Goal: Task Accomplishment & Management: Manage account settings

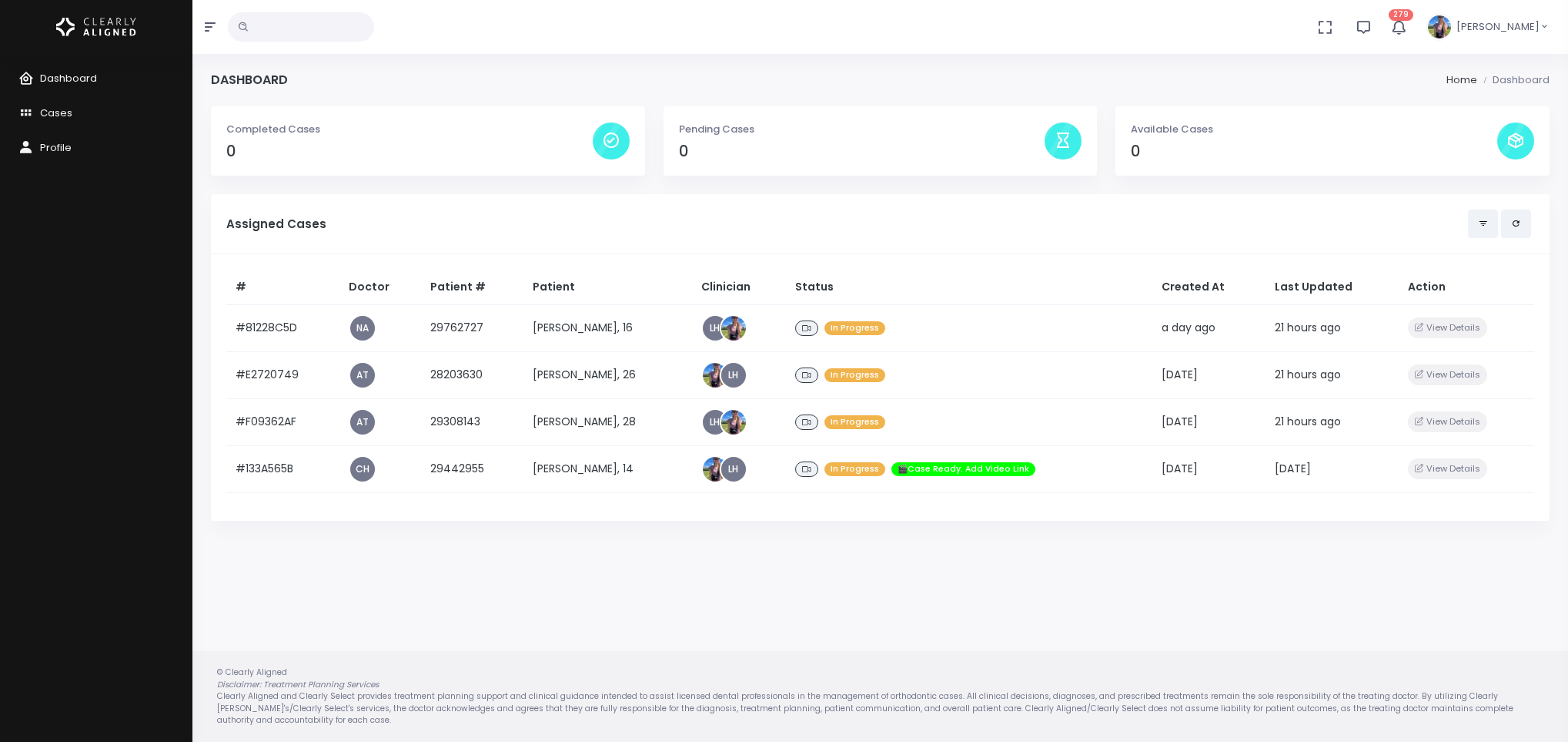
click at [549, 314] on td "[PERSON_NAME], 16" at bounding box center [608, 328] width 169 height 47
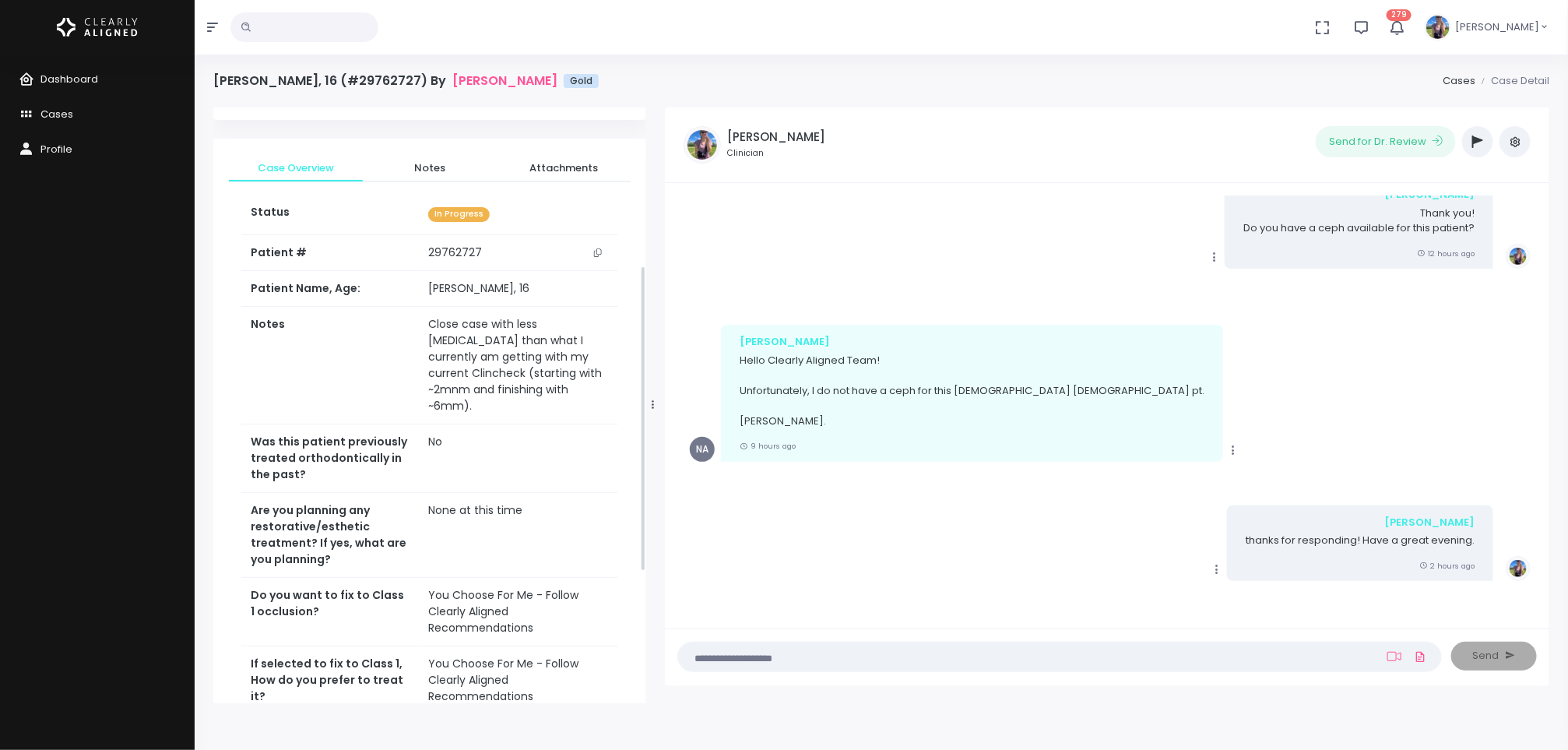
scroll to position [563, 0]
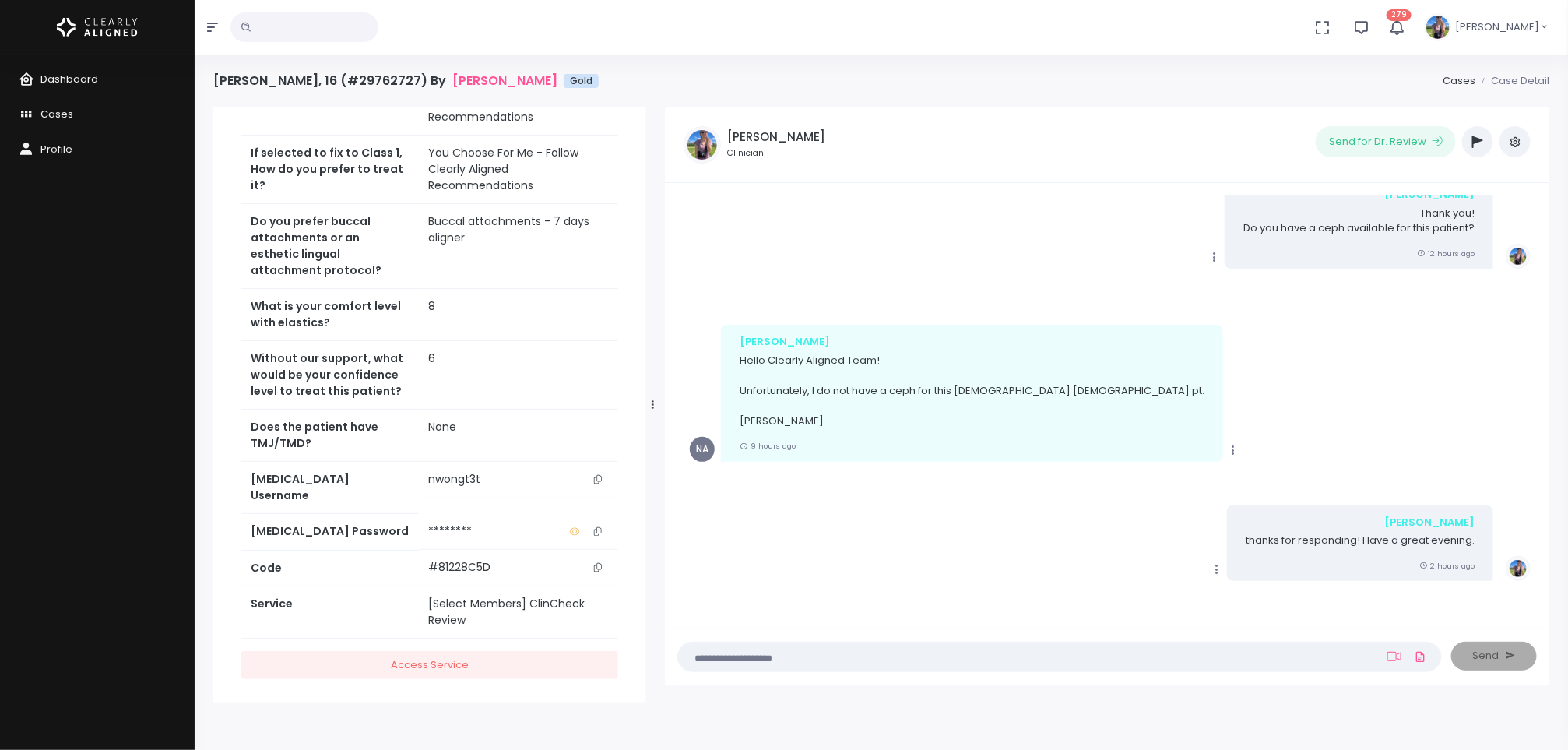
click at [599, 475] on icon "scrollable content" at bounding box center [597, 479] width 7 height 8
click at [66, 80] on span "Dashboard" at bounding box center [69, 79] width 57 height 15
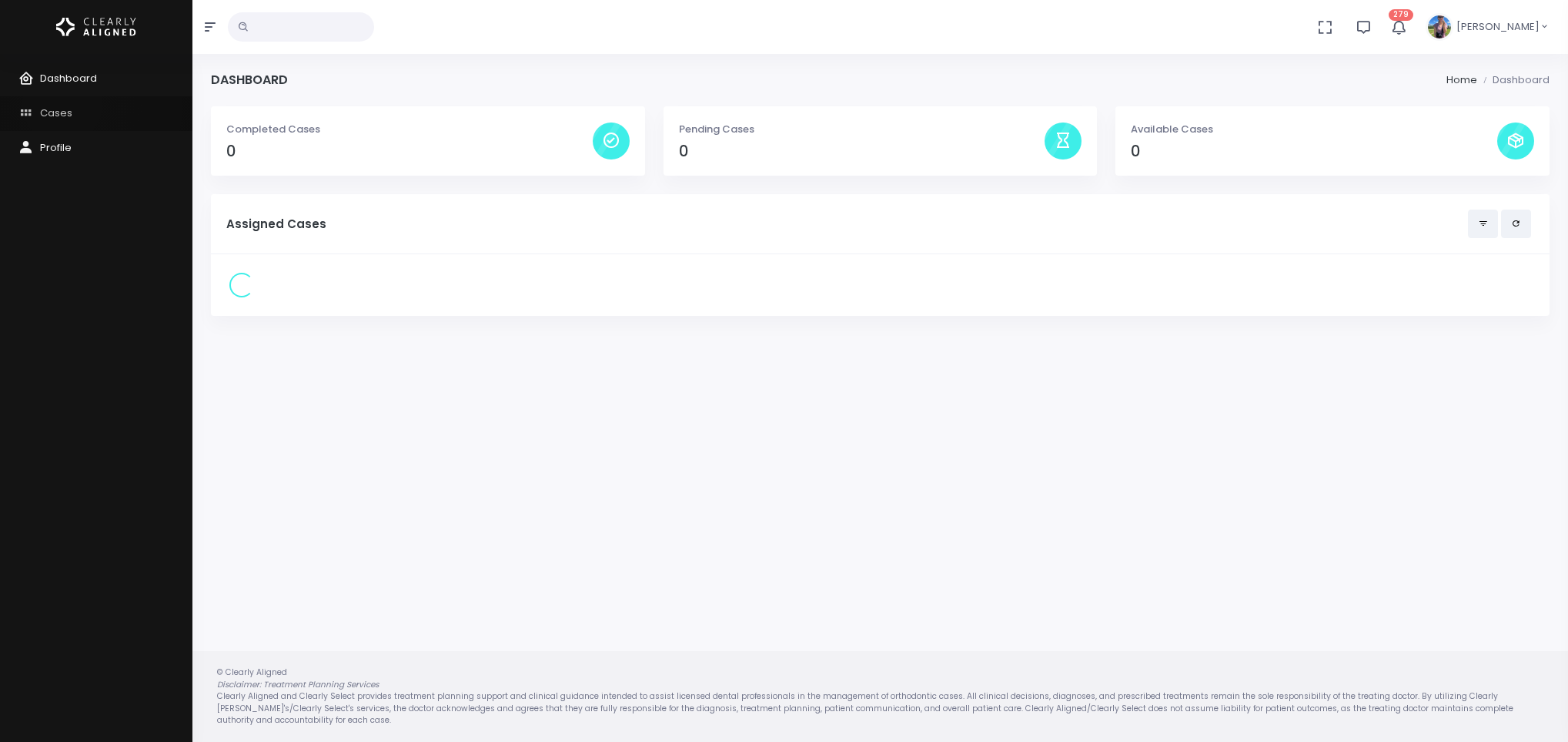
click at [62, 104] on link "Cases" at bounding box center [96, 114] width 192 height 35
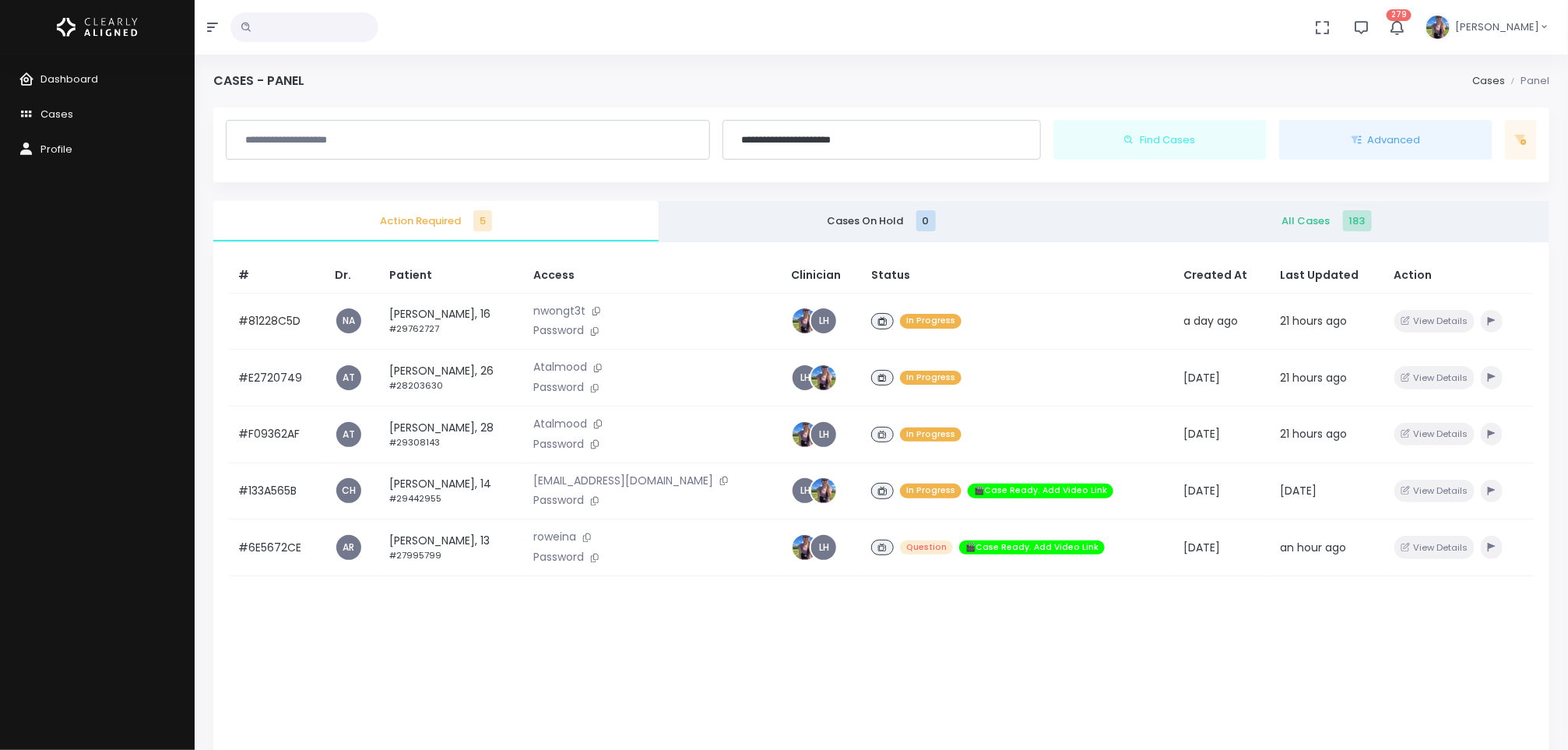
click at [1305, 220] on span "All Cases 183" at bounding box center [1326, 221] width 420 height 16
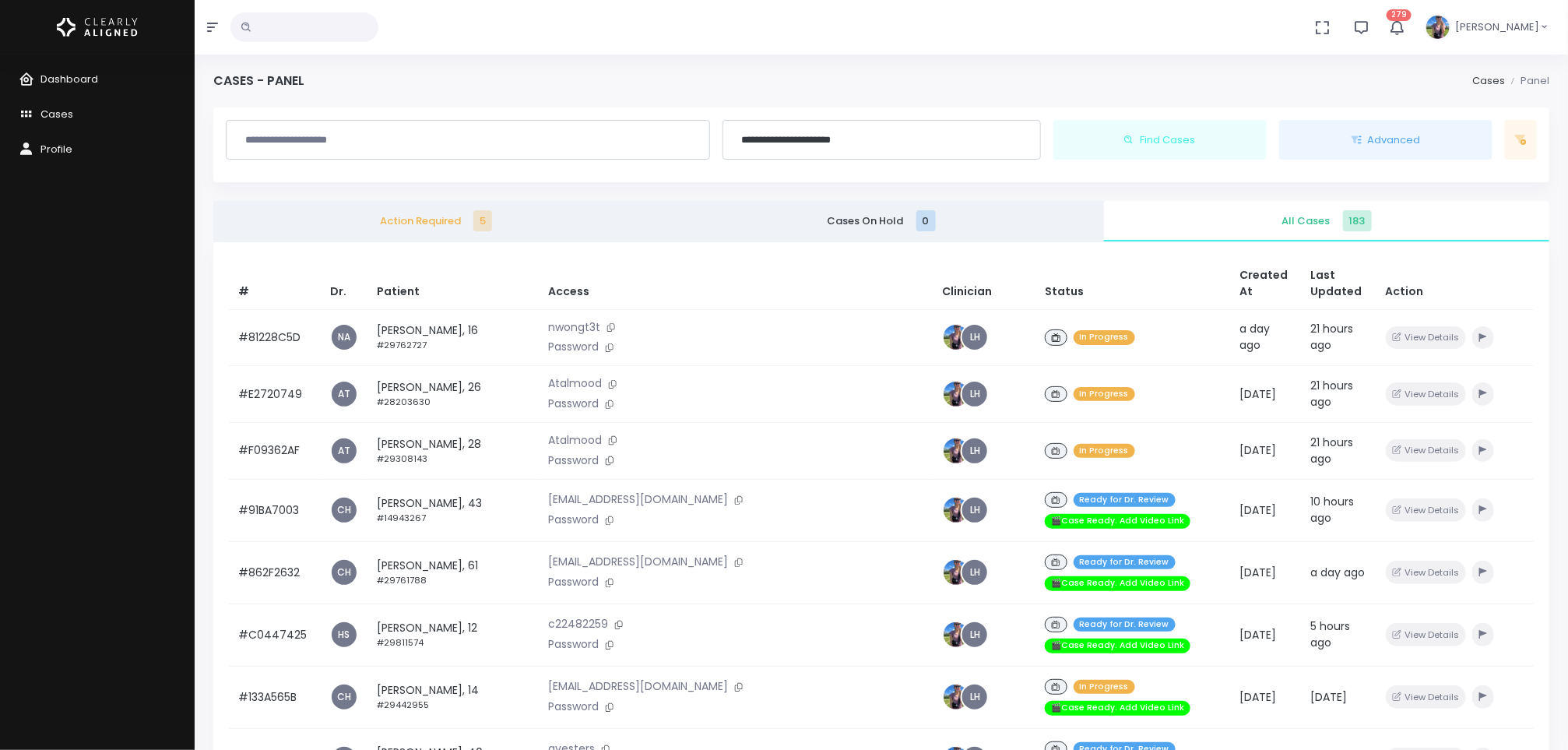
click at [459, 377] on td "[PERSON_NAME], 26 #28203630" at bounding box center [453, 394] width 171 height 57
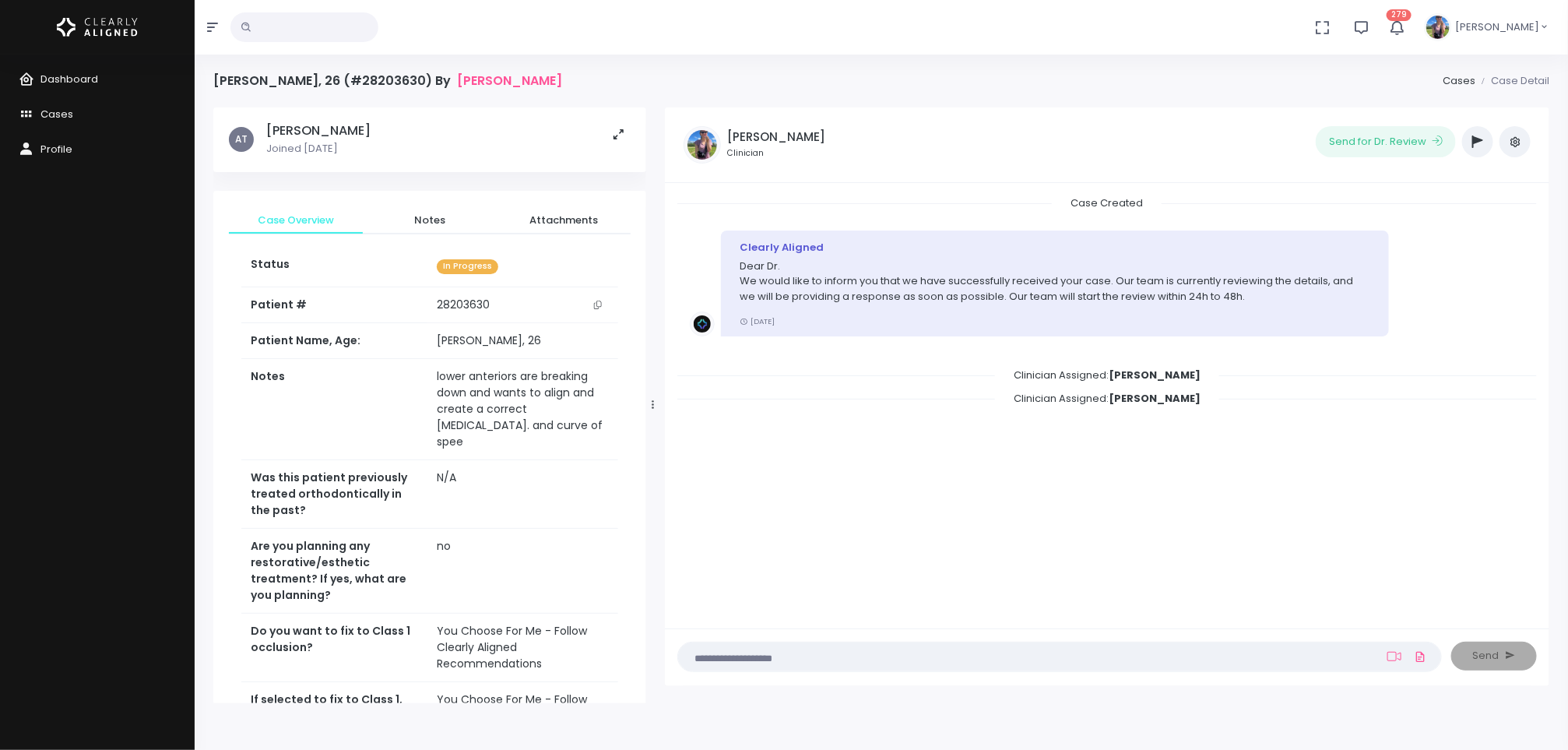
scroll to position [530, 0]
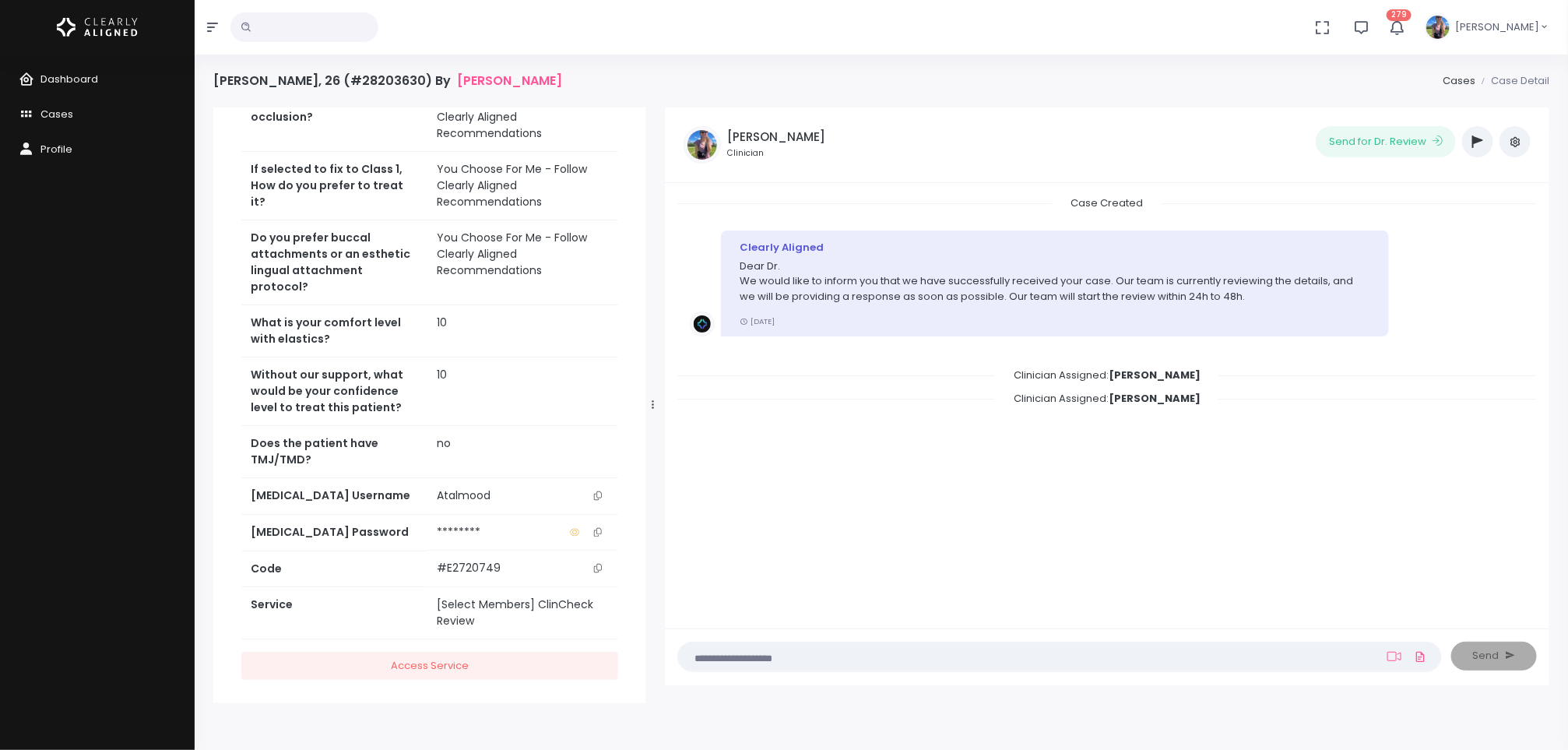
click at [1472, 144] on icon "button" at bounding box center [1477, 141] width 11 height 12
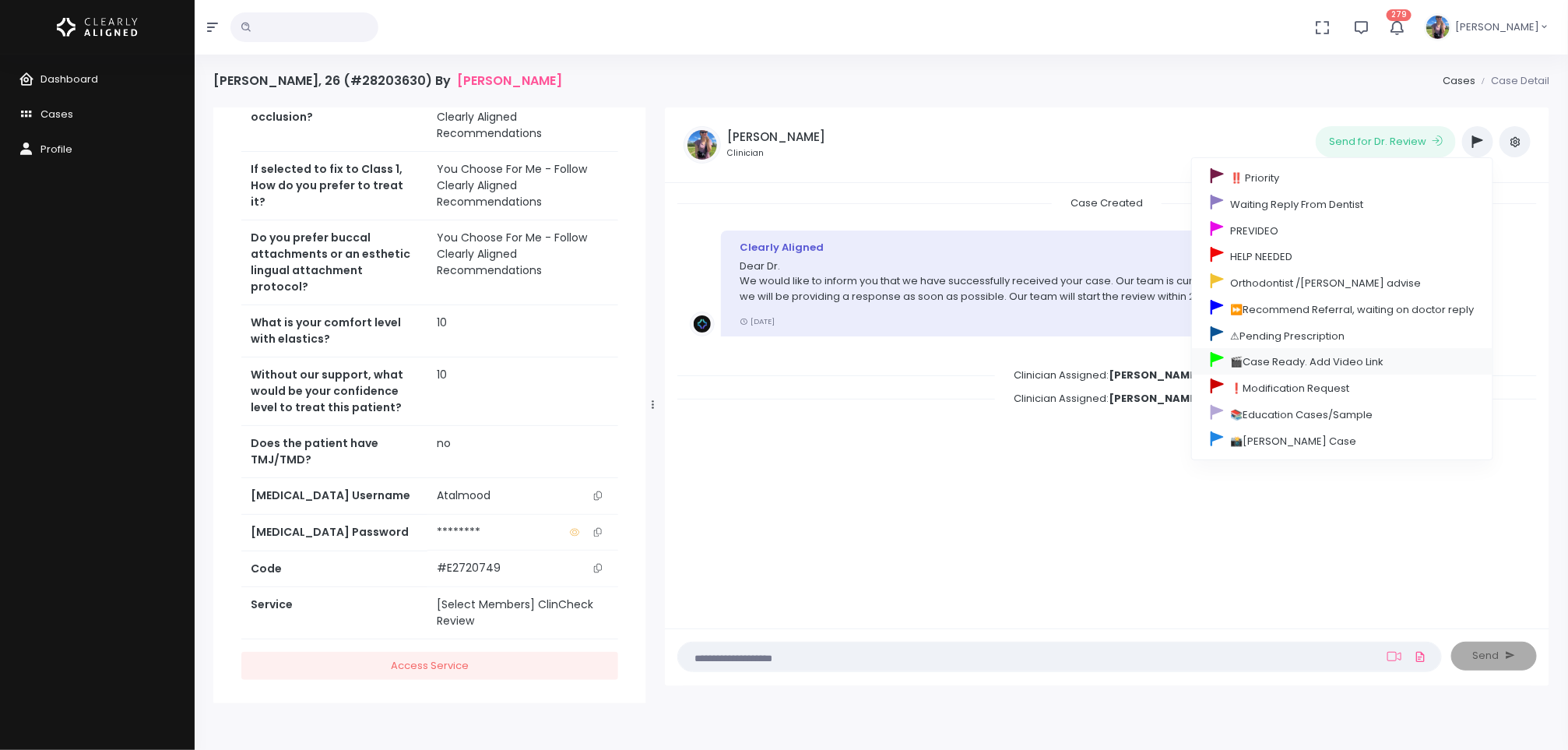
click at [1341, 373] on link "🎬Case Ready. Add Video Link" at bounding box center [1342, 361] width 300 height 26
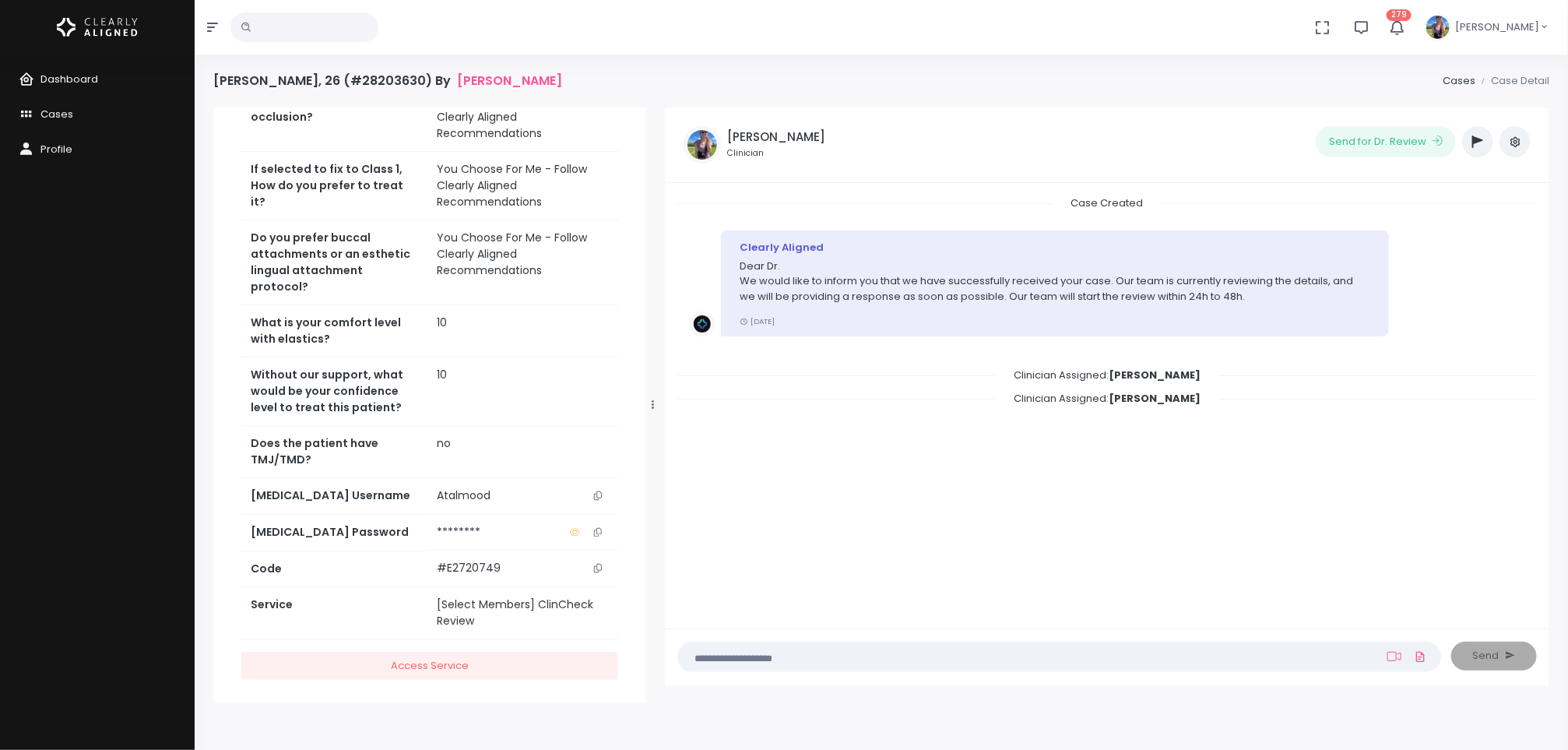
scroll to position [606, 0]
click at [64, 80] on span "Dashboard" at bounding box center [69, 79] width 57 height 15
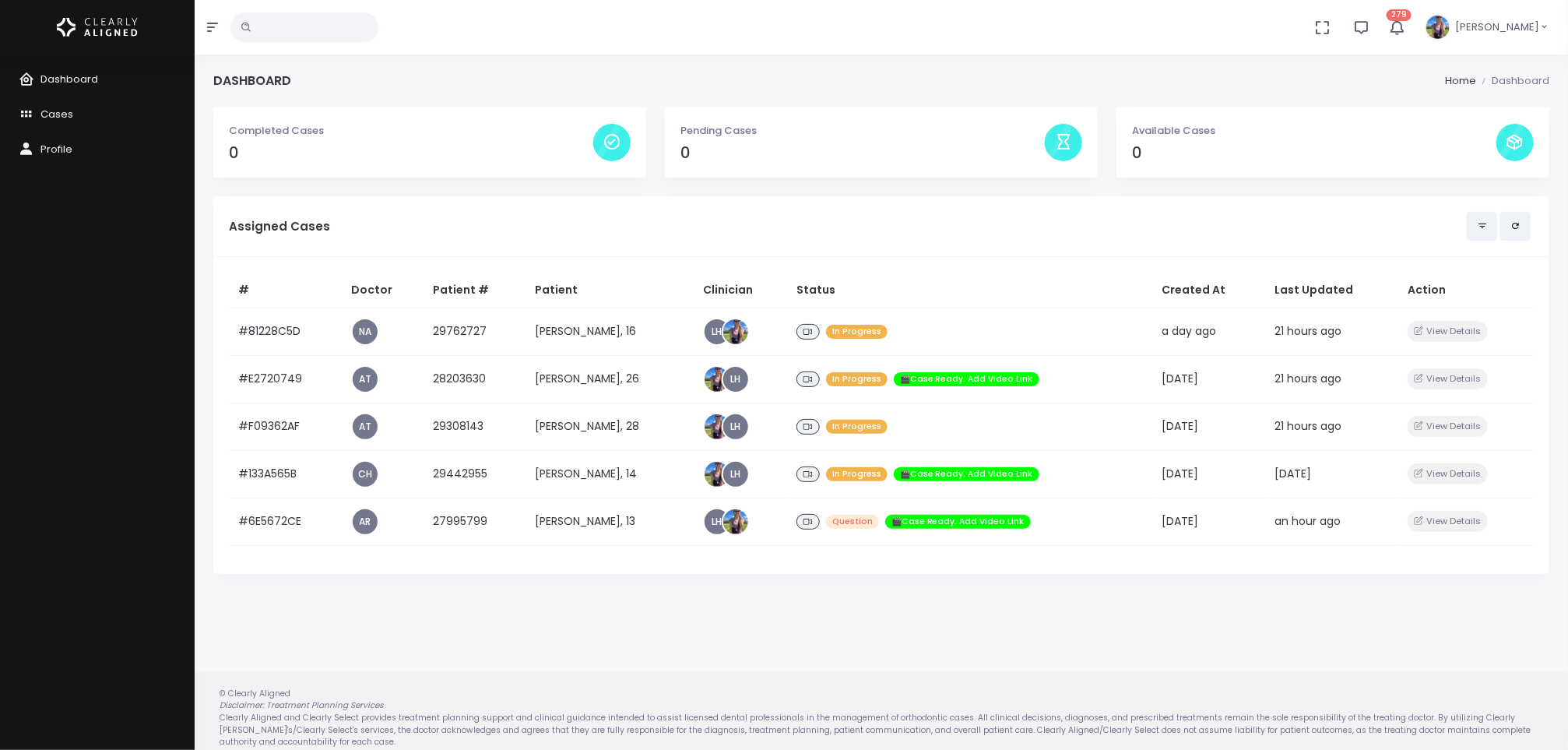
click at [586, 514] on td "[PERSON_NAME], 13" at bounding box center [609, 521] width 168 height 48
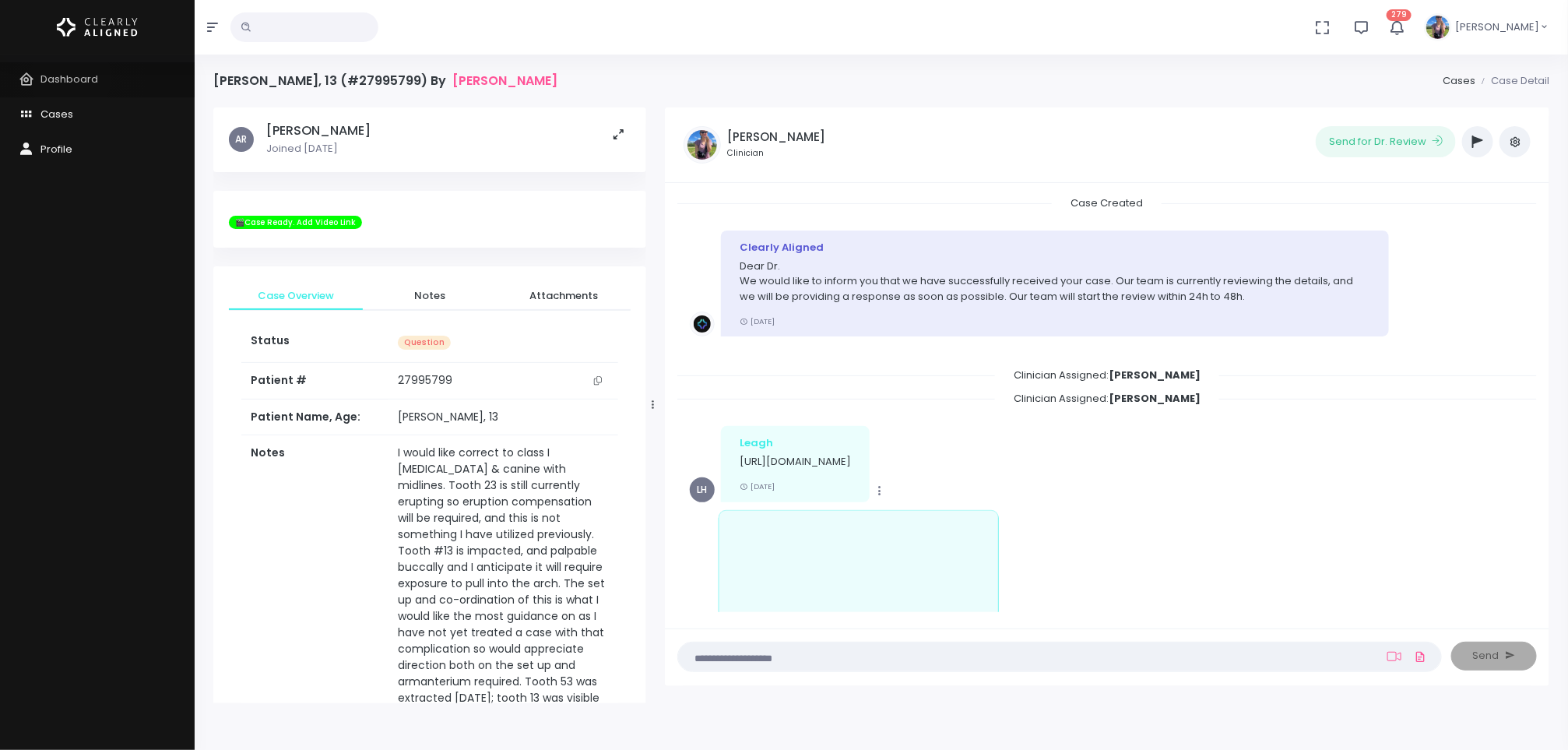
click at [71, 78] on span "Dashboard" at bounding box center [69, 79] width 57 height 15
